Goal: Find contact information: Find contact information

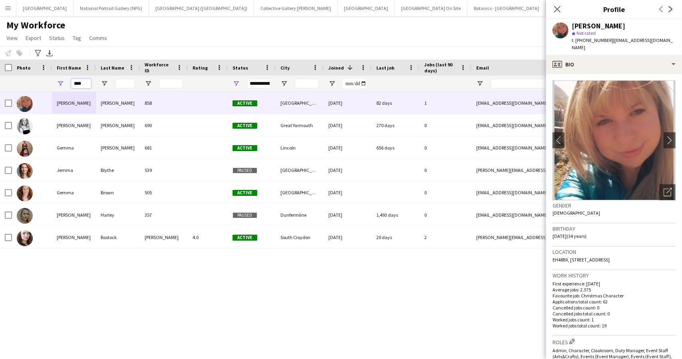
click at [80, 79] on input "****" at bounding box center [81, 84] width 20 height 10
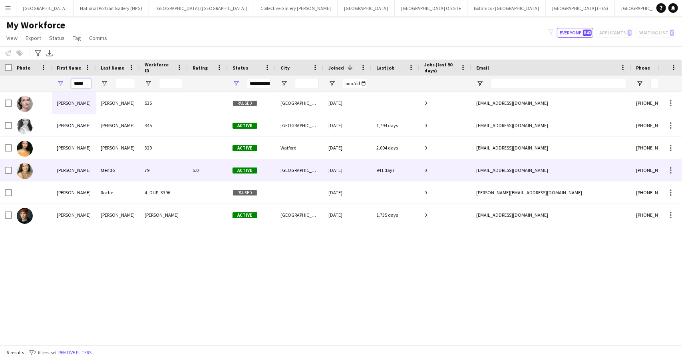
type input "*****"
click at [85, 171] on div "[PERSON_NAME]" at bounding box center [74, 170] width 44 height 22
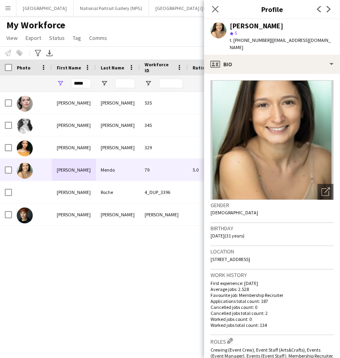
drag, startPoint x: 322, startPoint y: 251, endPoint x: 211, endPoint y: 251, distance: 111.9
click at [211, 251] on div "Location [STREET_ADDRESS]" at bounding box center [272, 257] width 123 height 23
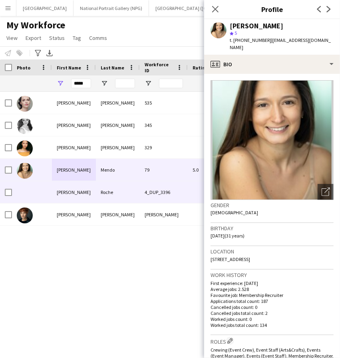
copy span "[STREET_ADDRESS]"
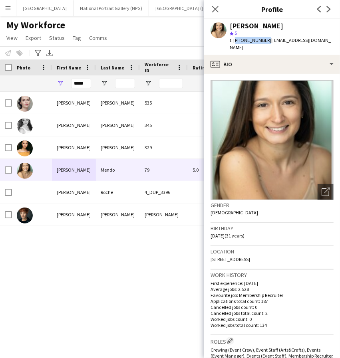
drag, startPoint x: 265, startPoint y: 41, endPoint x: 235, endPoint y: 44, distance: 30.5
click at [235, 44] on div "[PERSON_NAME] star 5 t. [PHONE_NUMBER] | [EMAIL_ADDRESS][DOMAIN_NAME]" at bounding box center [272, 37] width 136 height 36
copy span "[PHONE_NUMBER]"
drag, startPoint x: 333, startPoint y: 41, endPoint x: 268, endPoint y: 43, distance: 65.1
click at [268, 43] on div "[PERSON_NAME] star 5 t. [PHONE_NUMBER] | [EMAIL_ADDRESS][DOMAIN_NAME]" at bounding box center [272, 37] width 136 height 36
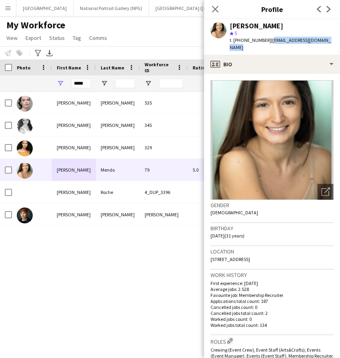
copy span "[EMAIL_ADDRESS][DOMAIN_NAME]"
click at [295, 19] on div "Close pop-in Profile Previous Next" at bounding box center [272, 9] width 136 height 19
